Goal: Information Seeking & Learning: Learn about a topic

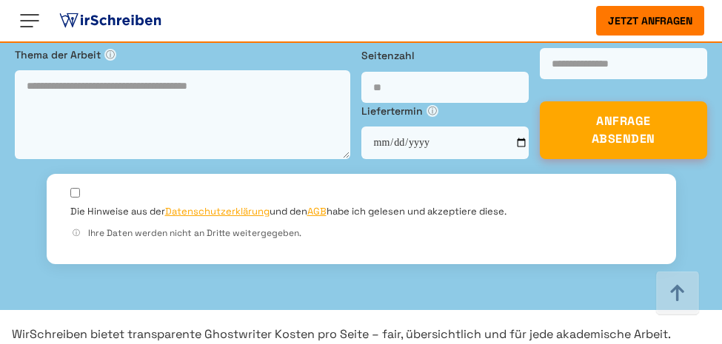
scroll to position [569, 0]
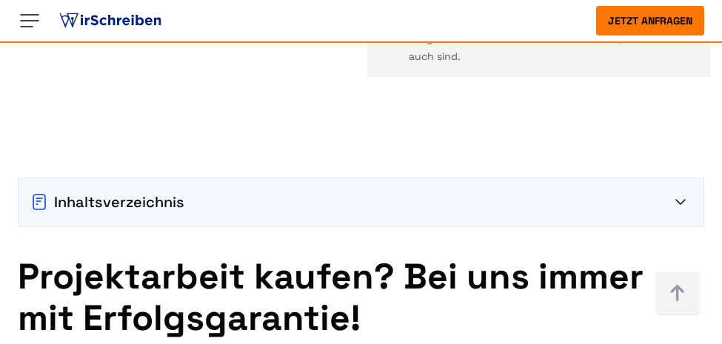
scroll to position [1991, 0]
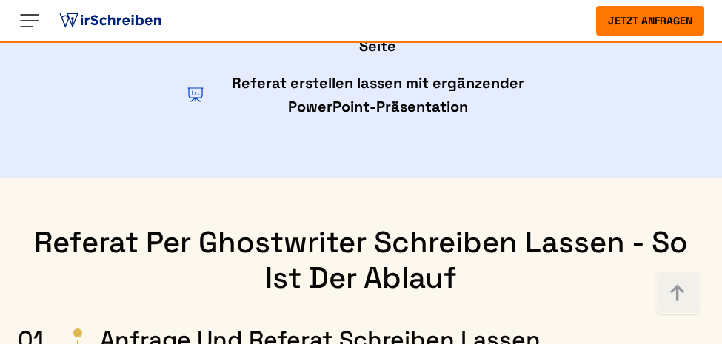
scroll to position [3840, 0]
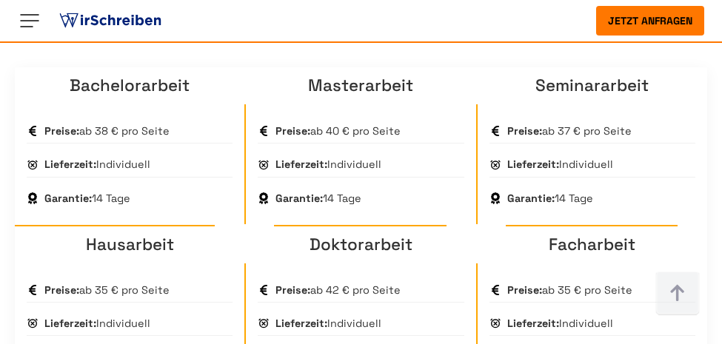
scroll to position [1280, 0]
